Goal: Information Seeking & Learning: Learn about a topic

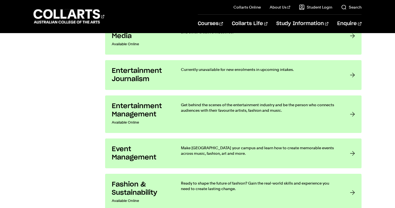
scroll to position [590, 0]
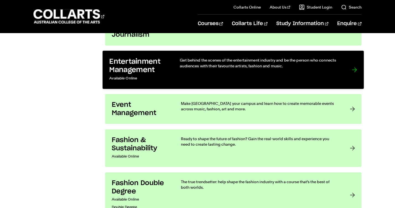
click at [164, 89] on link "Entertainment Management Available Online Get behind the scenes of the entertai…" at bounding box center [233, 70] width 261 height 38
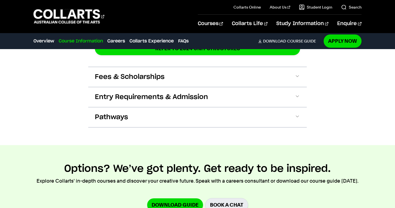
scroll to position [1298, 0]
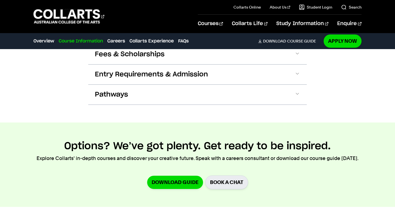
drag, startPoint x: 265, startPoint y: 133, endPoint x: 266, endPoint y: 147, distance: 13.6
drag, startPoint x: 268, startPoint y: 147, endPoint x: 267, endPoint y: 134, distance: 13.6
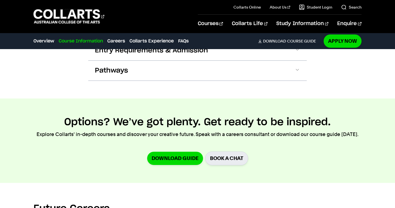
scroll to position [1321, 0]
